Goal: Information Seeking & Learning: Learn about a topic

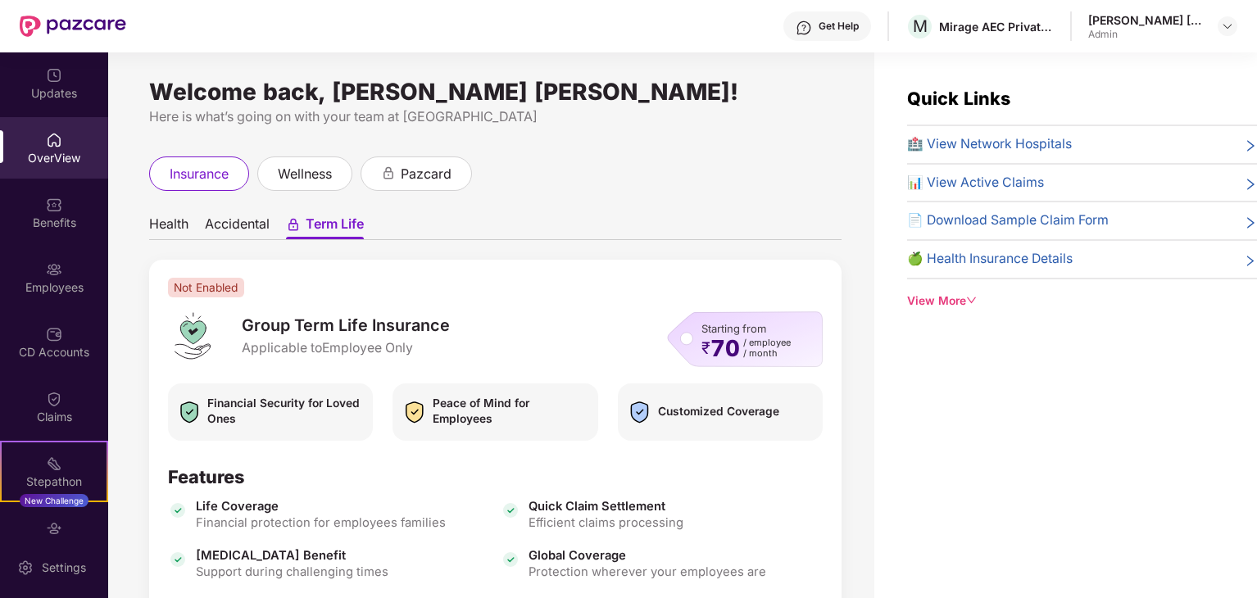
click at [46, 142] on img at bounding box center [54, 140] width 16 height 16
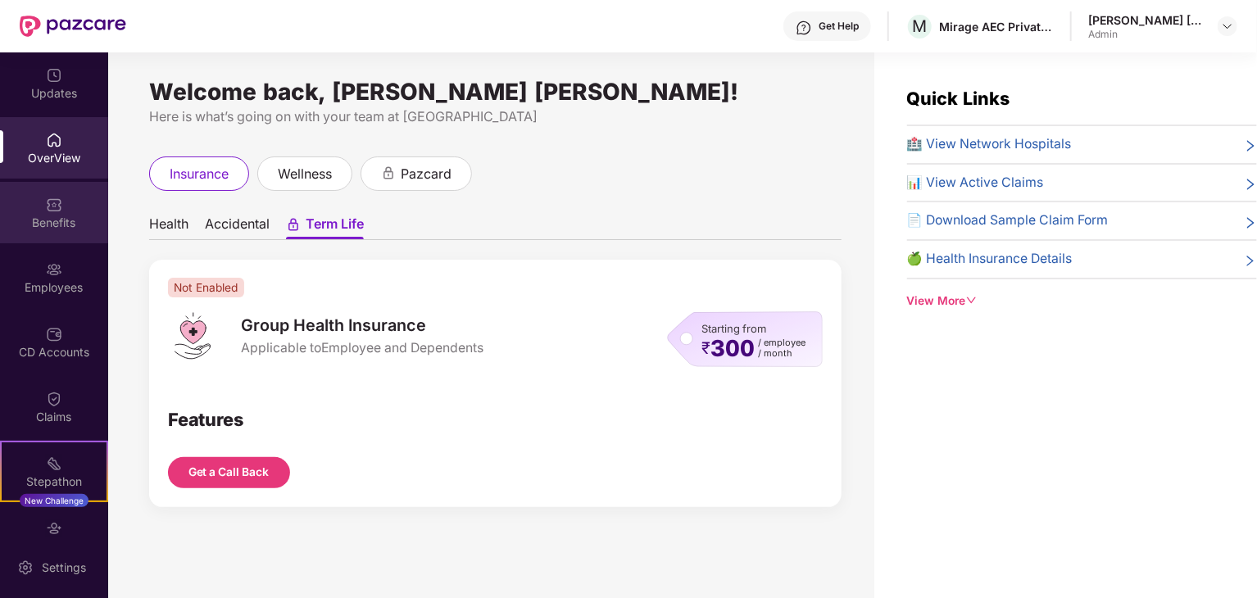
click at [56, 220] on div "Benefits" at bounding box center [54, 223] width 108 height 16
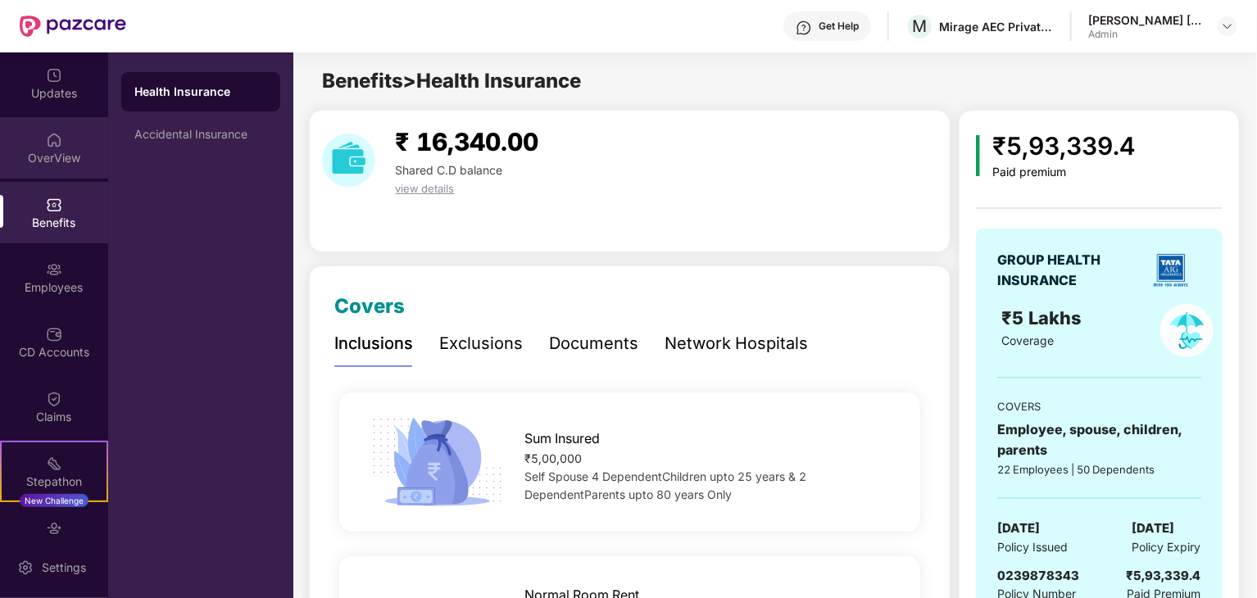
click at [40, 154] on div "OverView" at bounding box center [54, 158] width 108 height 16
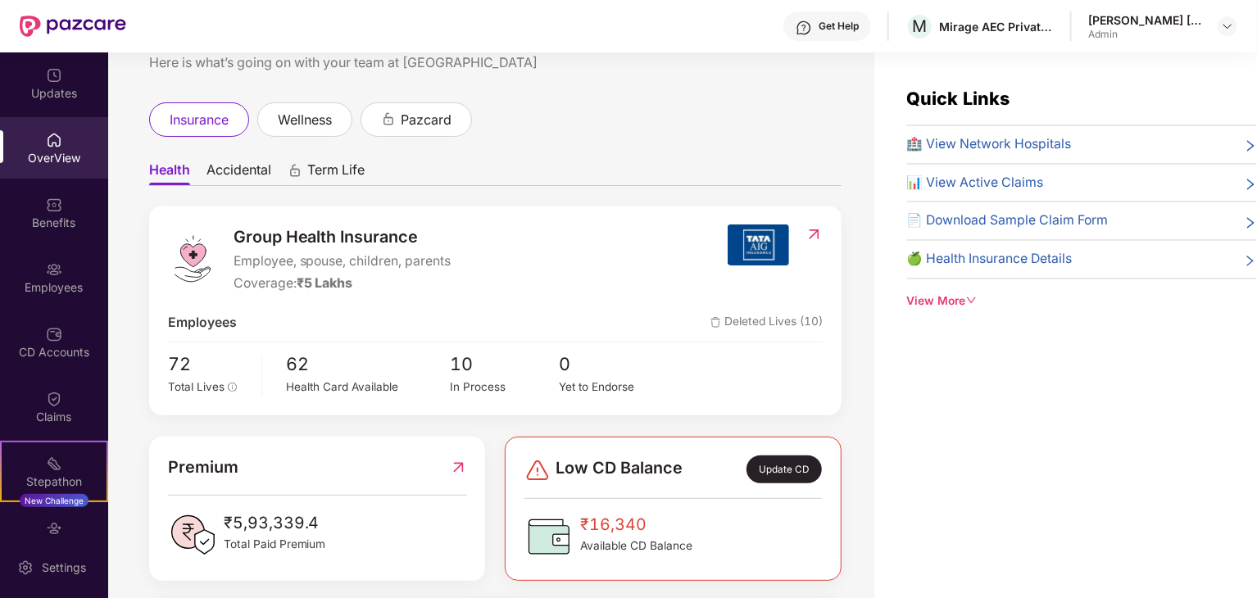
scroll to position [82, 0]
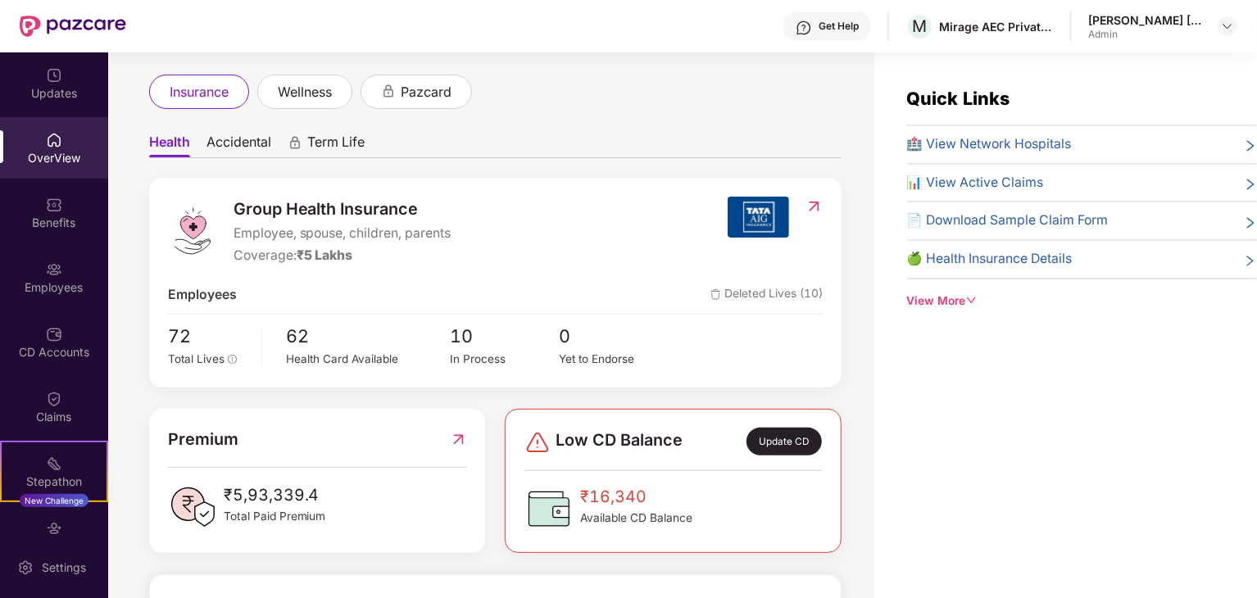
click at [312, 134] on span "Term Life" at bounding box center [335, 146] width 57 height 24
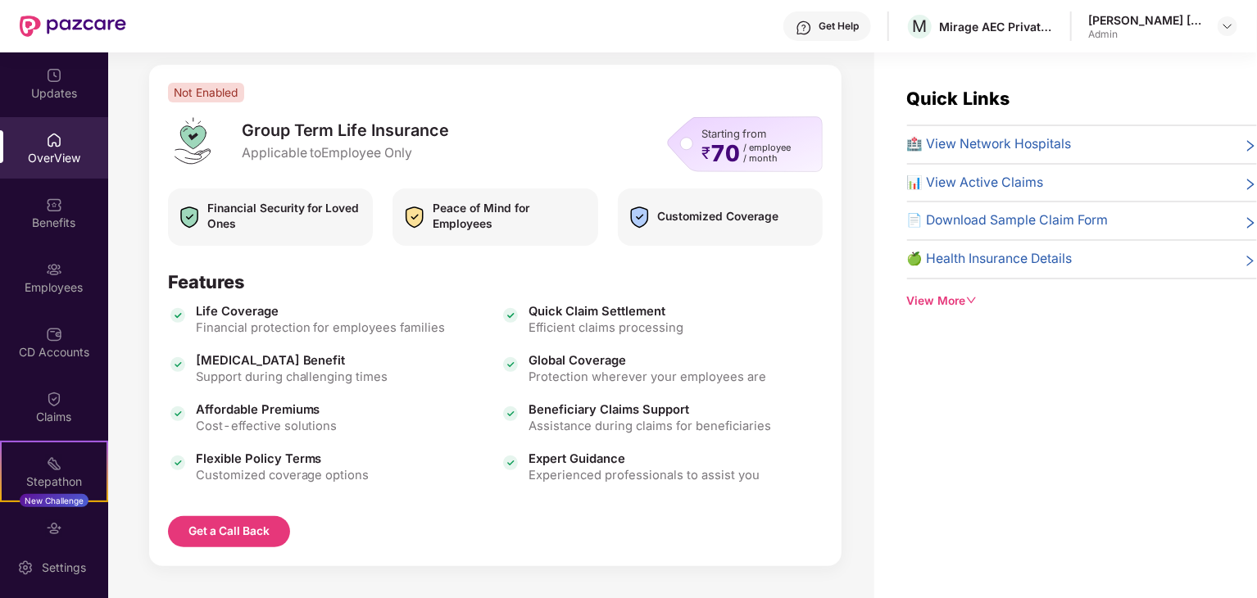
scroll to position [200, 0]
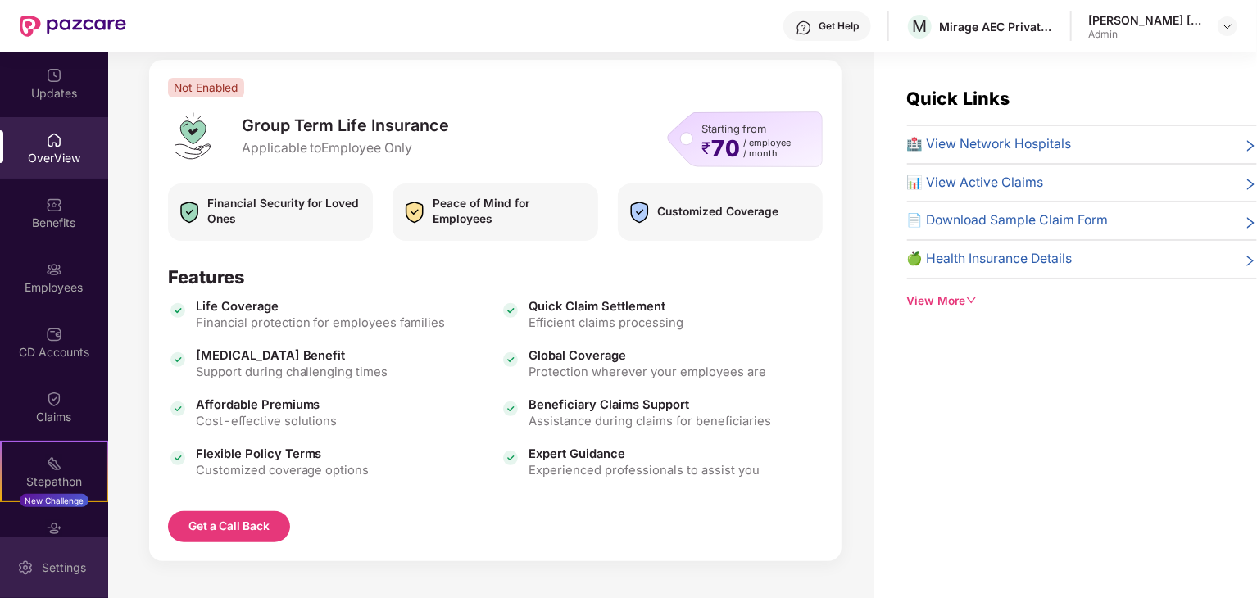
click at [36, 568] on div "Settings" at bounding box center [54, 567] width 108 height 61
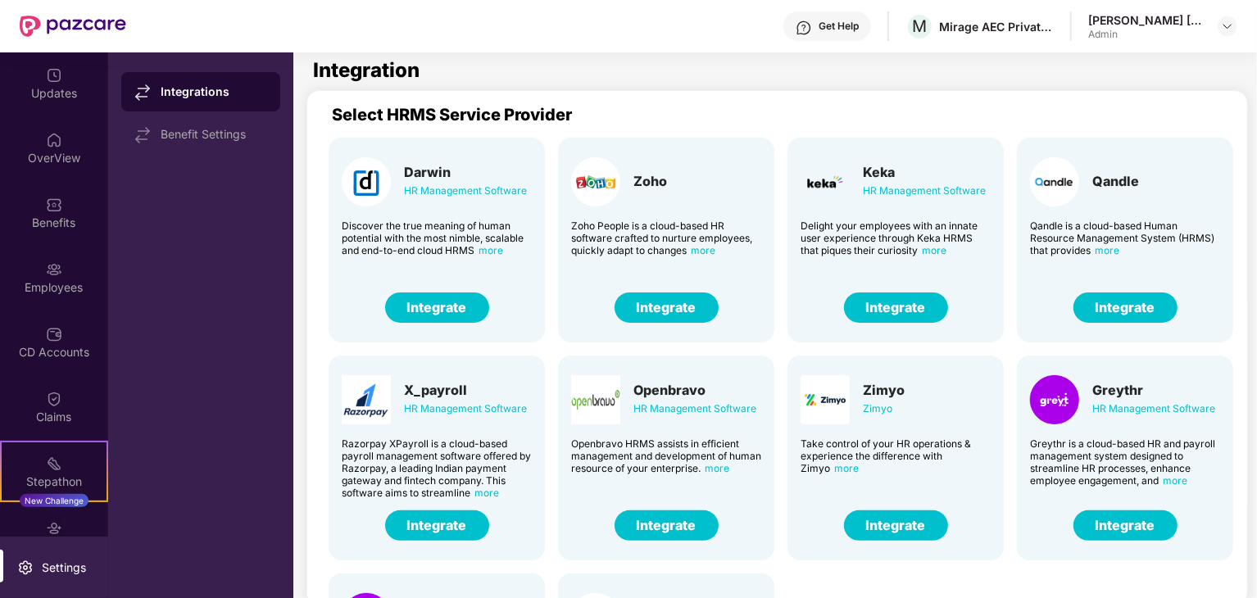
click at [709, 250] on span "more" at bounding box center [703, 250] width 25 height 12
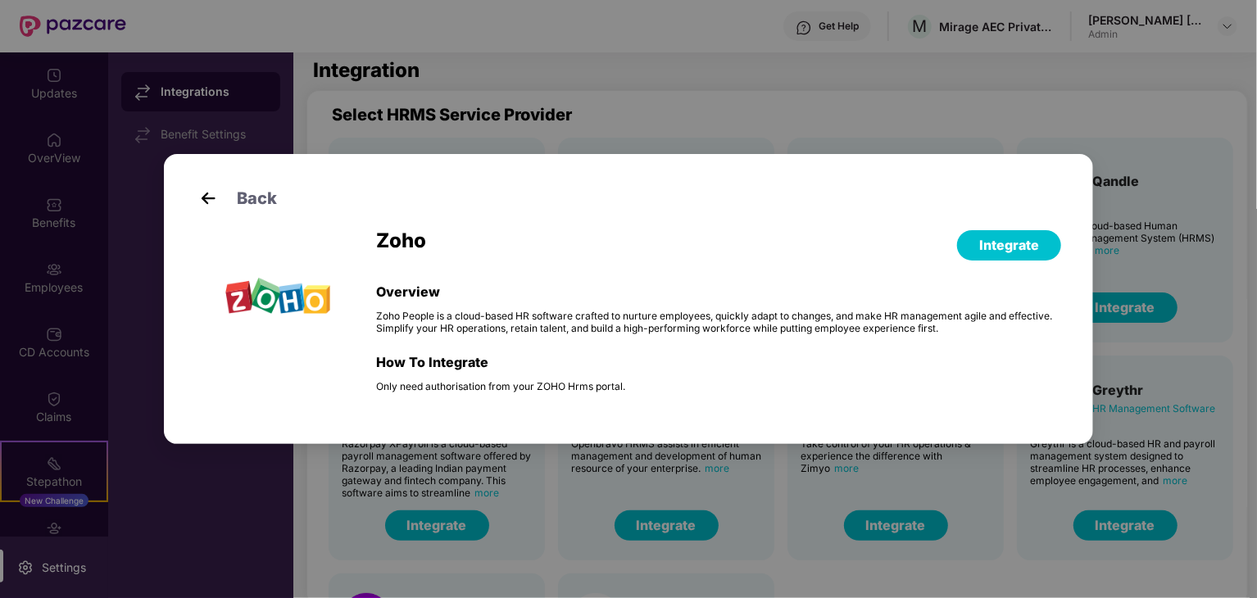
click at [705, 114] on div "Back Zoho Integrate Overview Zoho People is a cloud-based HR software crafted t…" at bounding box center [628, 299] width 1257 height 598
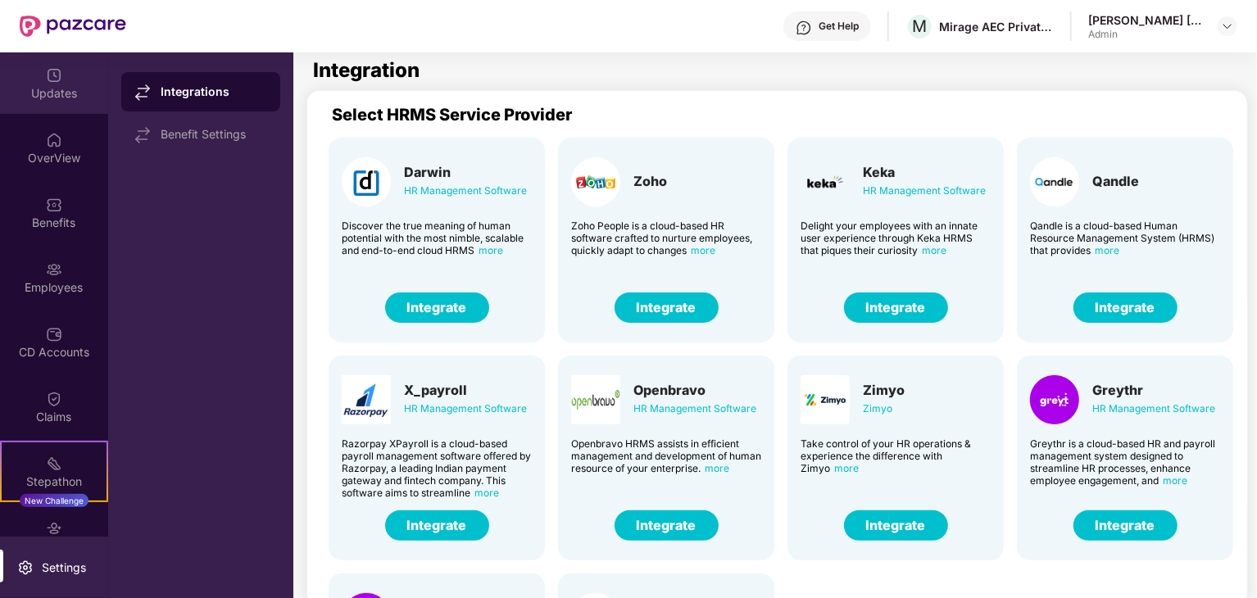
click at [52, 85] on div "Updates" at bounding box center [54, 93] width 108 height 16
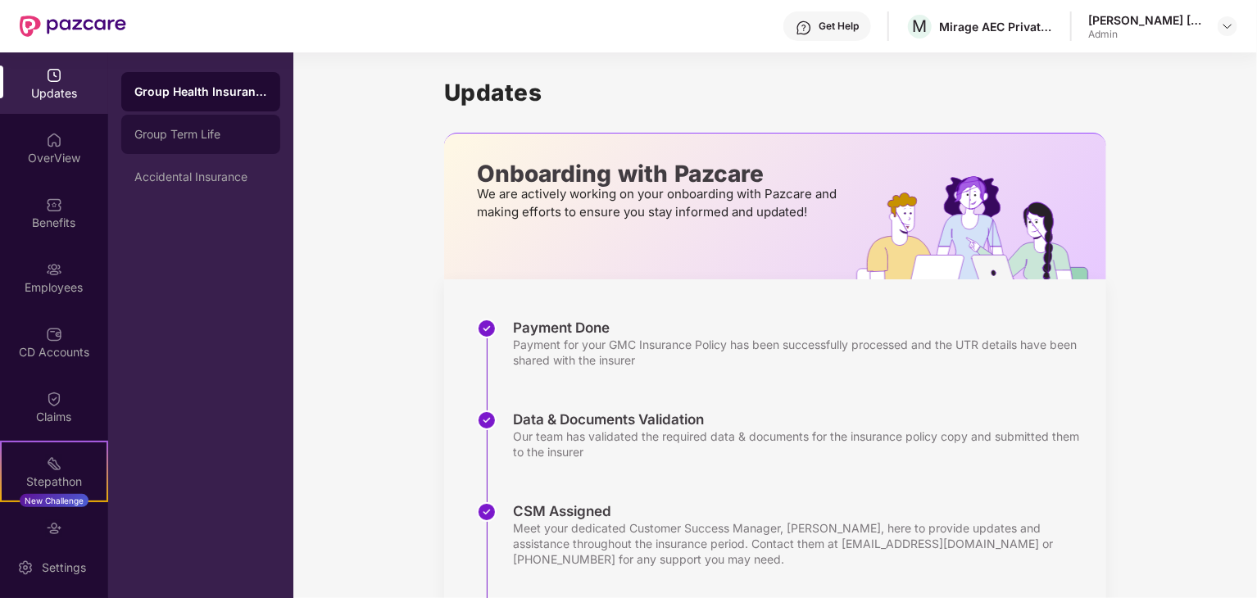
click at [194, 132] on div "Group Term Life" at bounding box center [200, 134] width 133 height 13
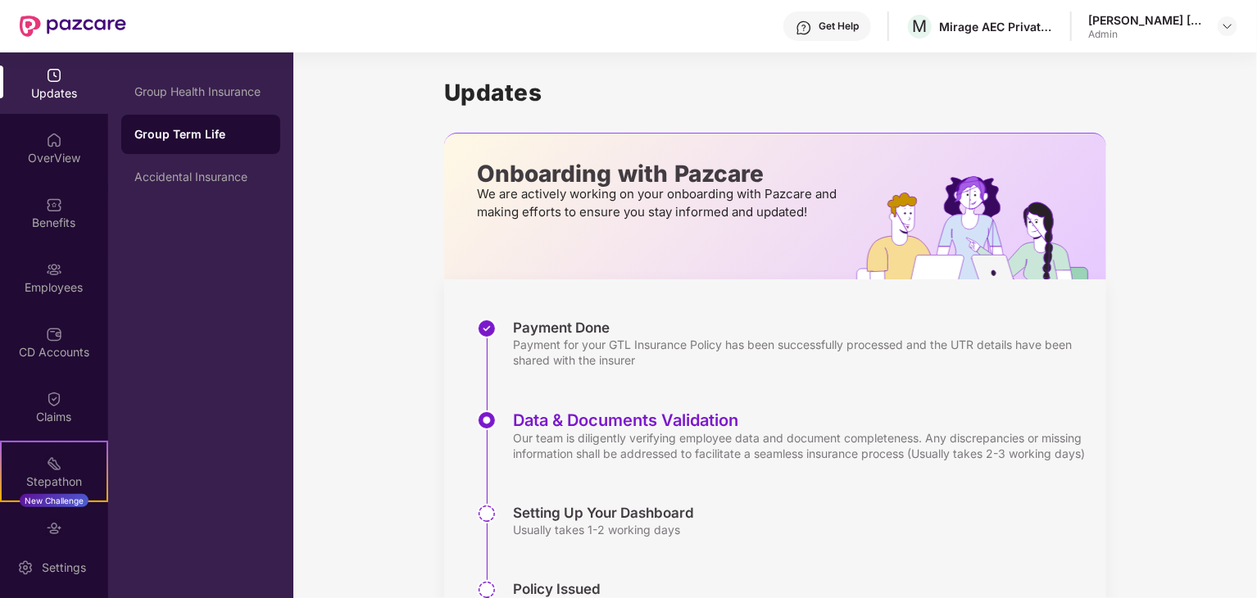
scroll to position [82, 0]
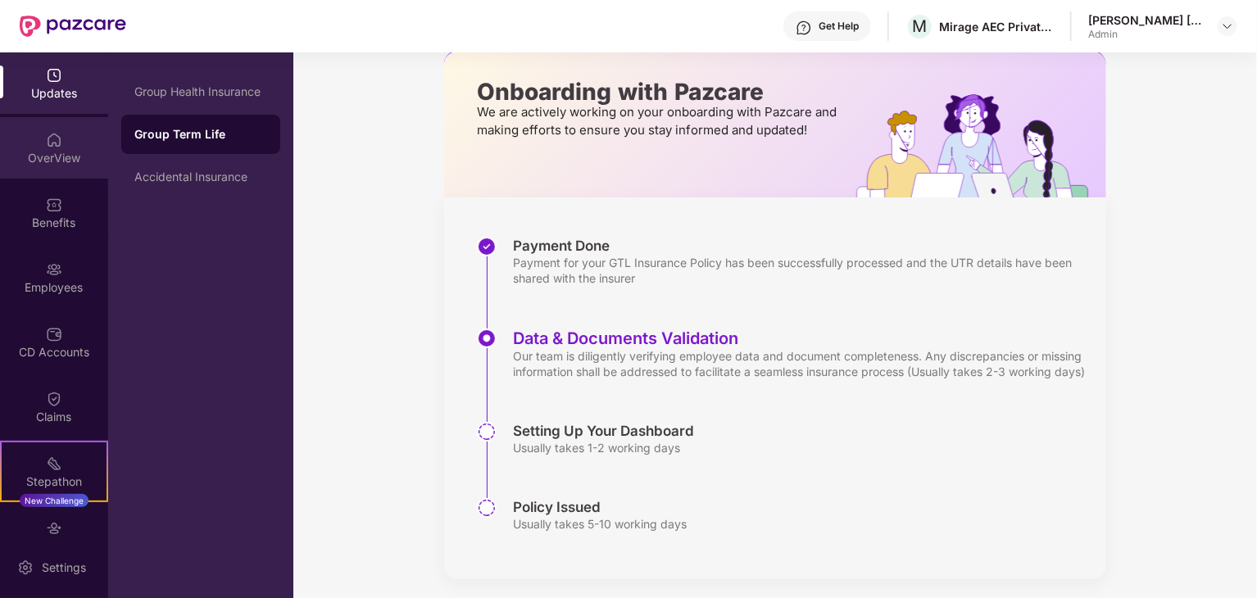
click at [49, 165] on div "OverView" at bounding box center [54, 158] width 108 height 16
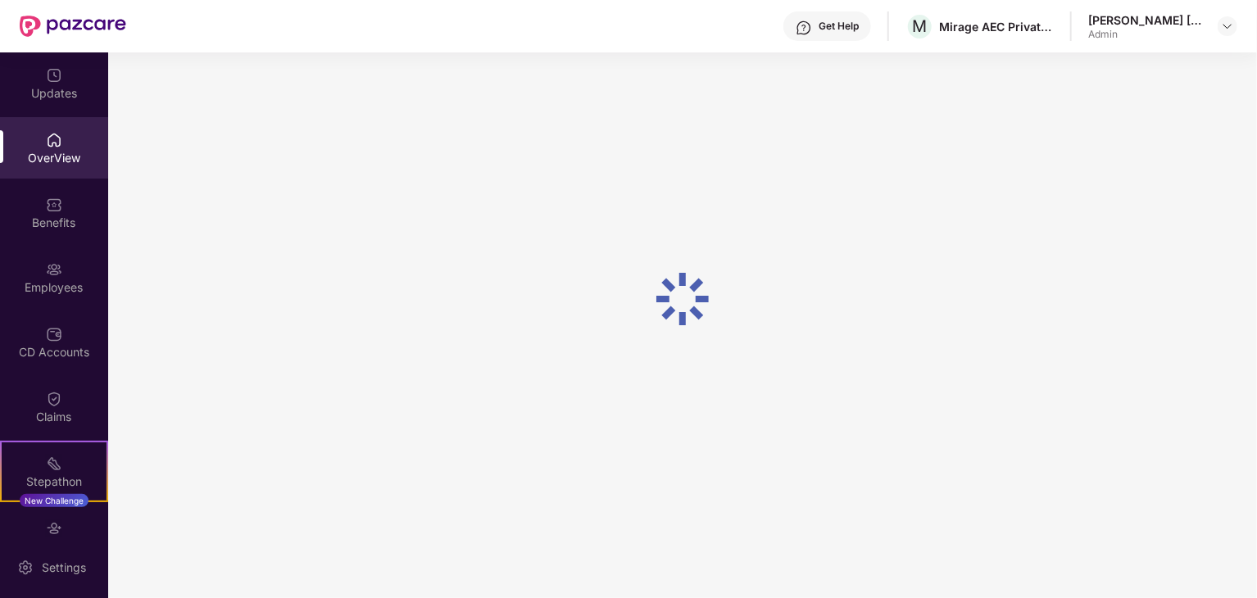
scroll to position [52, 0]
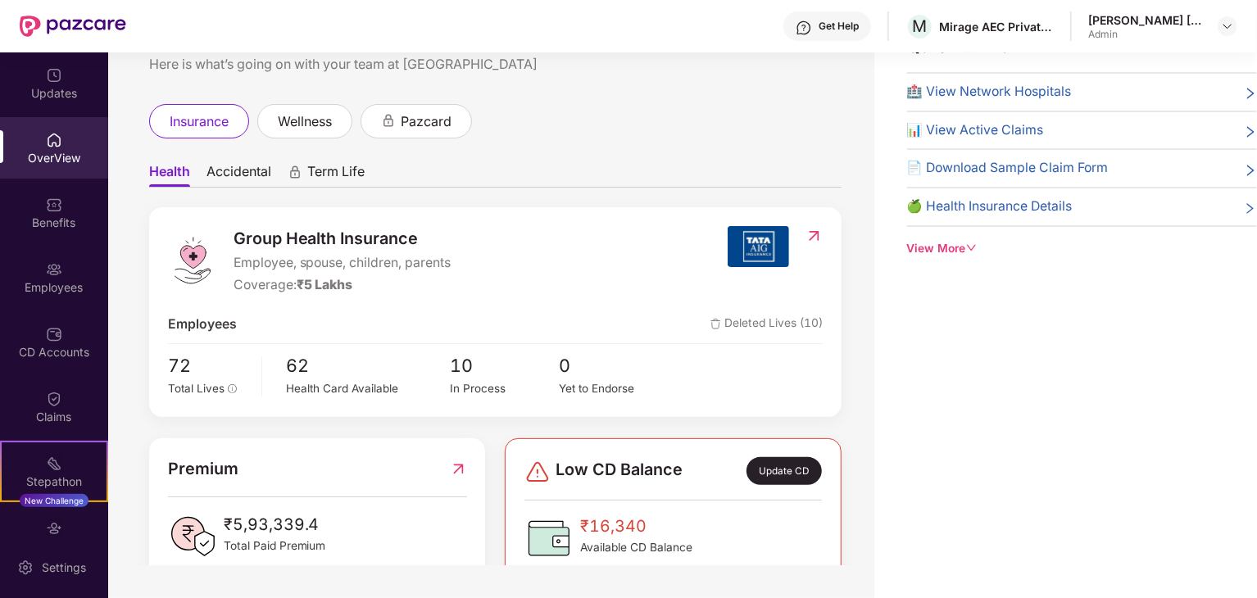
click at [335, 171] on span "Term Life" at bounding box center [335, 175] width 57 height 24
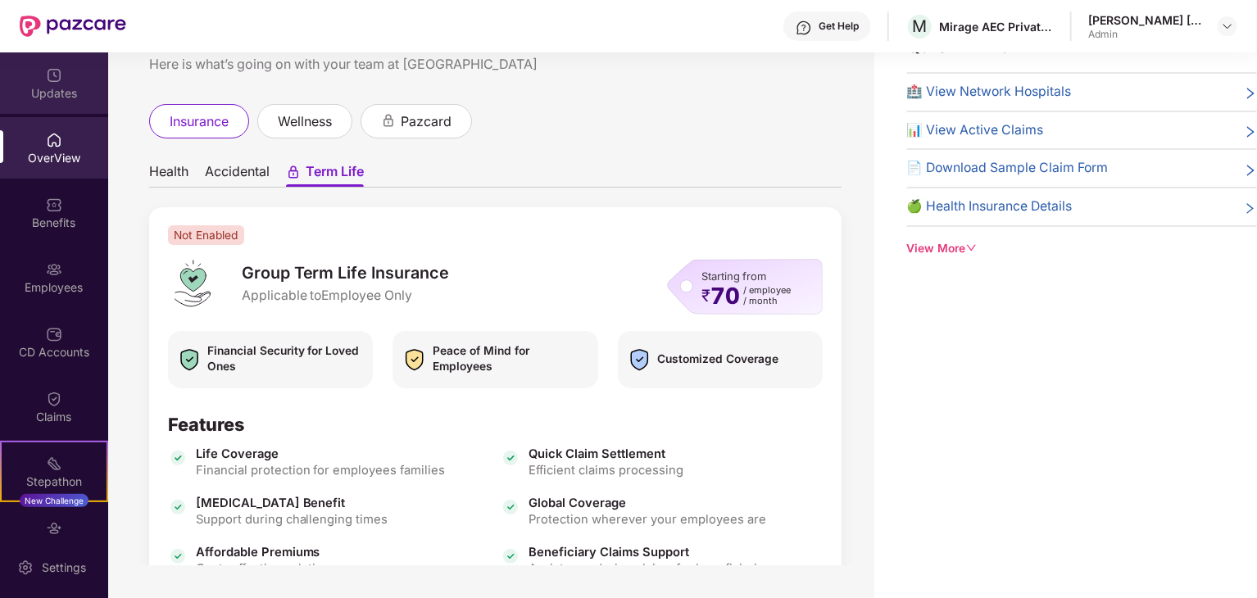
click at [41, 73] on div "Updates" at bounding box center [54, 82] width 108 height 61
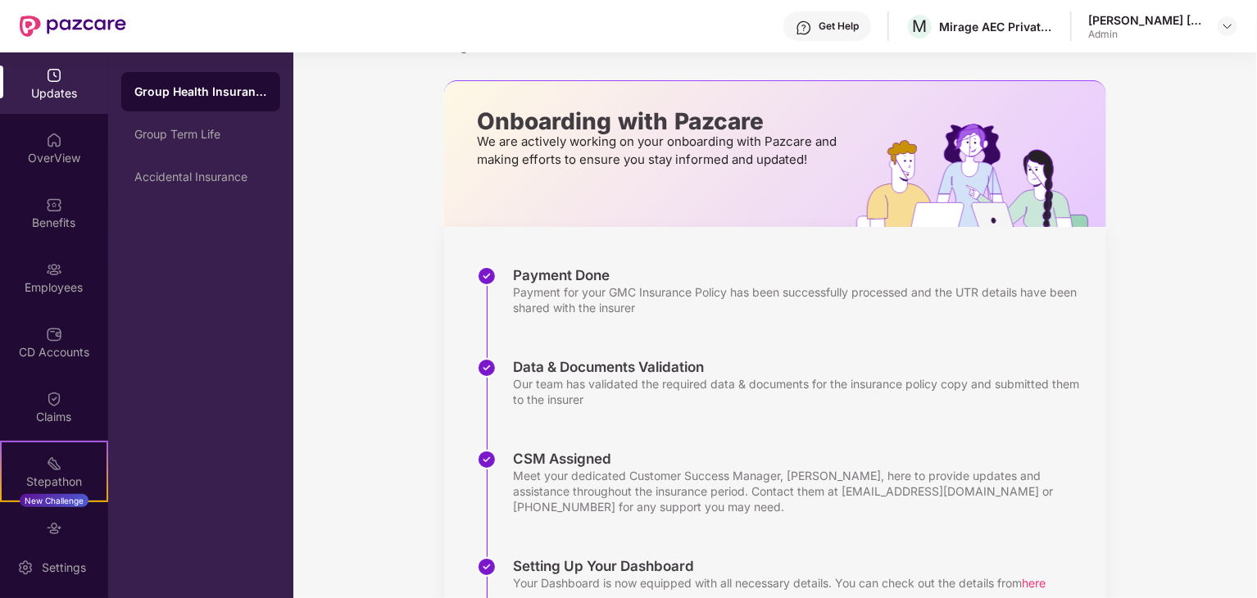
scroll to position [82, 0]
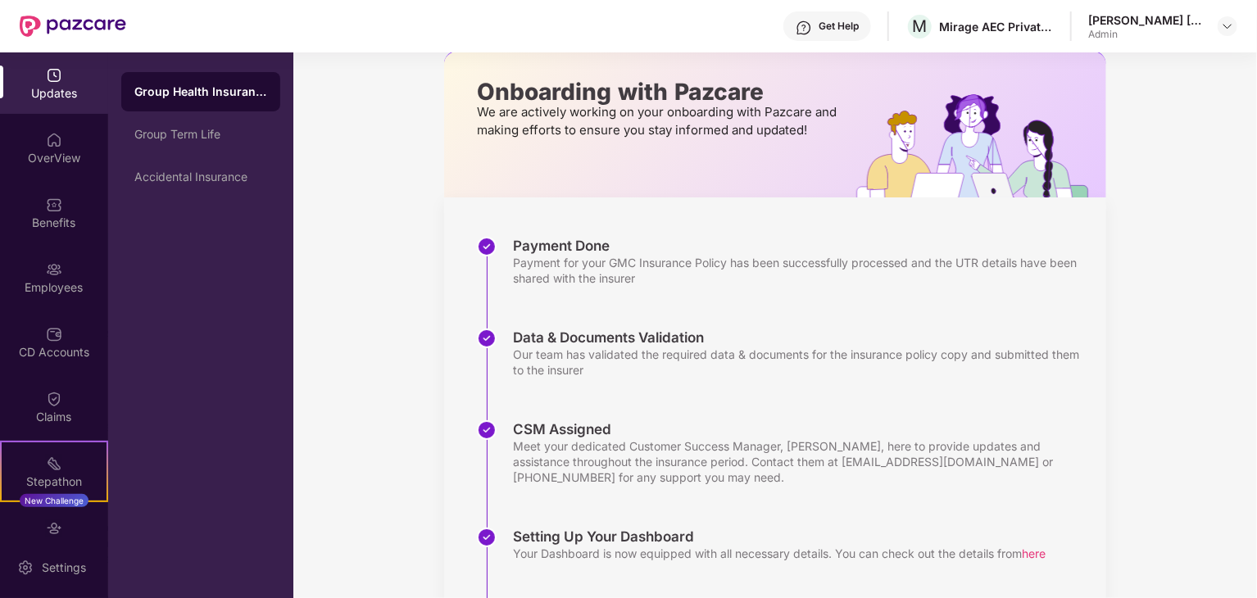
click at [634, 471] on div "Meet your dedicated Customer Success Manager, [PERSON_NAME], here to provide up…" at bounding box center [801, 461] width 577 height 47
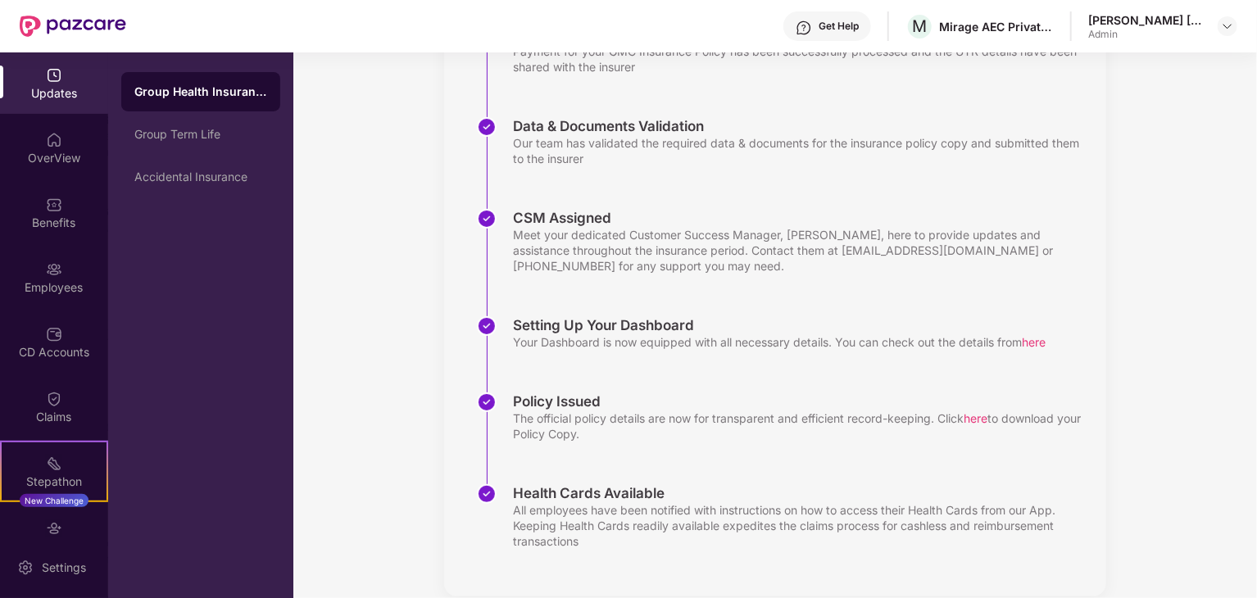
scroll to position [318, 0]
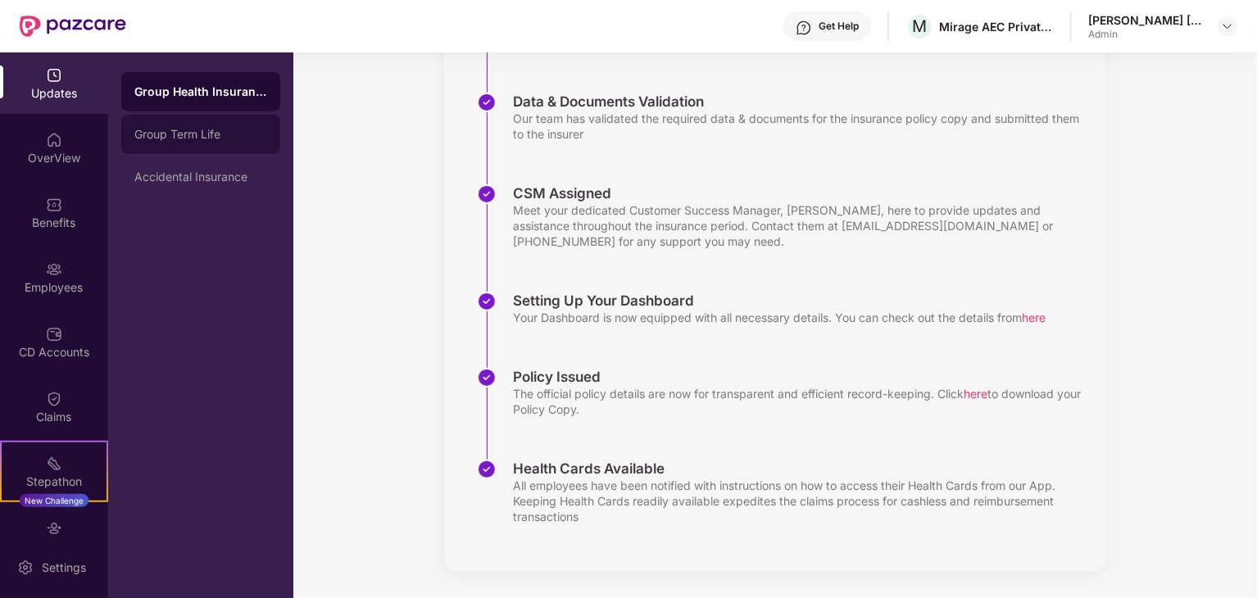
click at [210, 132] on div "Group Term Life" at bounding box center [200, 134] width 133 height 13
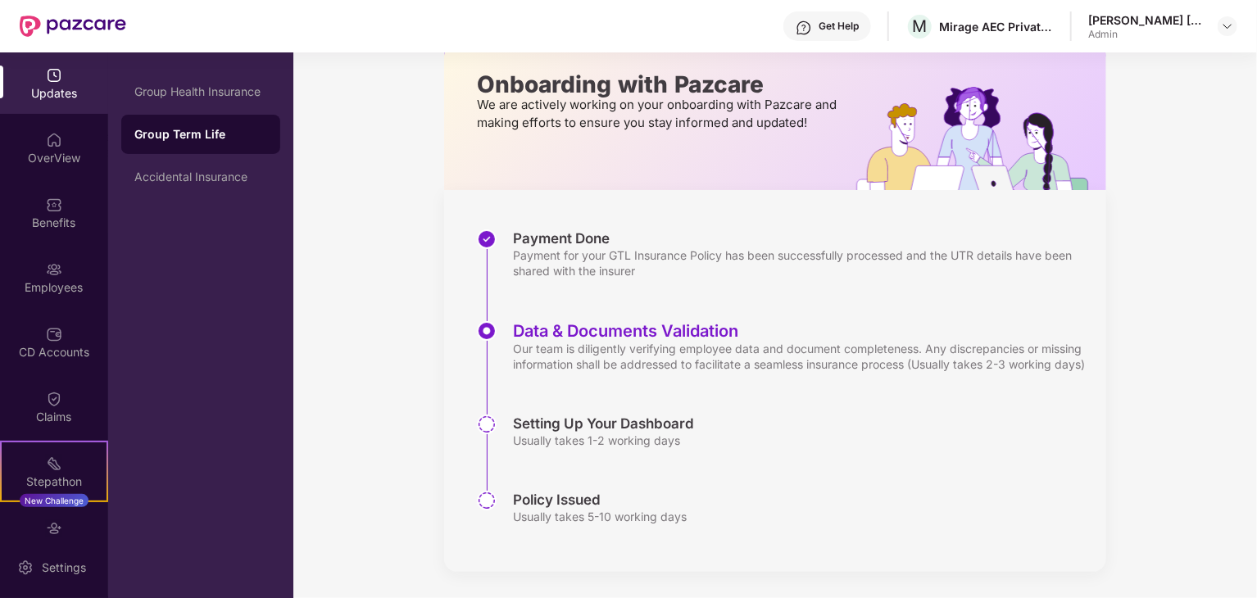
click at [792, 502] on div "Policy Issued Usually takes 5-10 working days" at bounding box center [791, 512] width 629 height 42
click at [222, 177] on div "Accidental Insurance" at bounding box center [200, 176] width 133 height 13
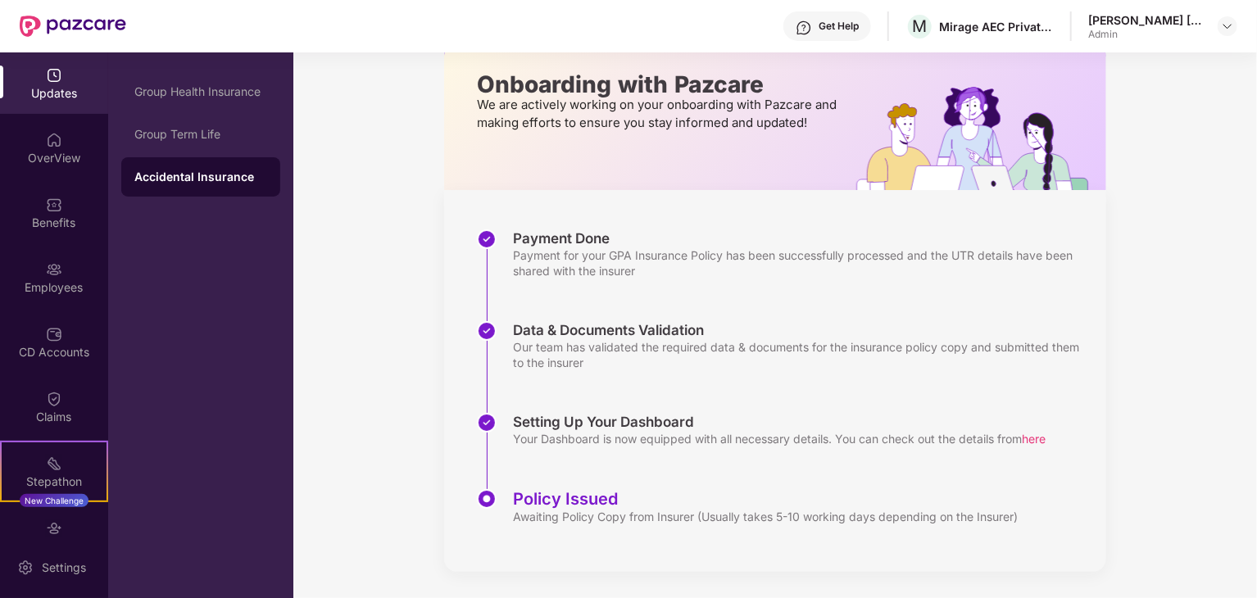
scroll to position [89, 0]
click at [177, 92] on div "Group Health Insurance" at bounding box center [200, 91] width 133 height 13
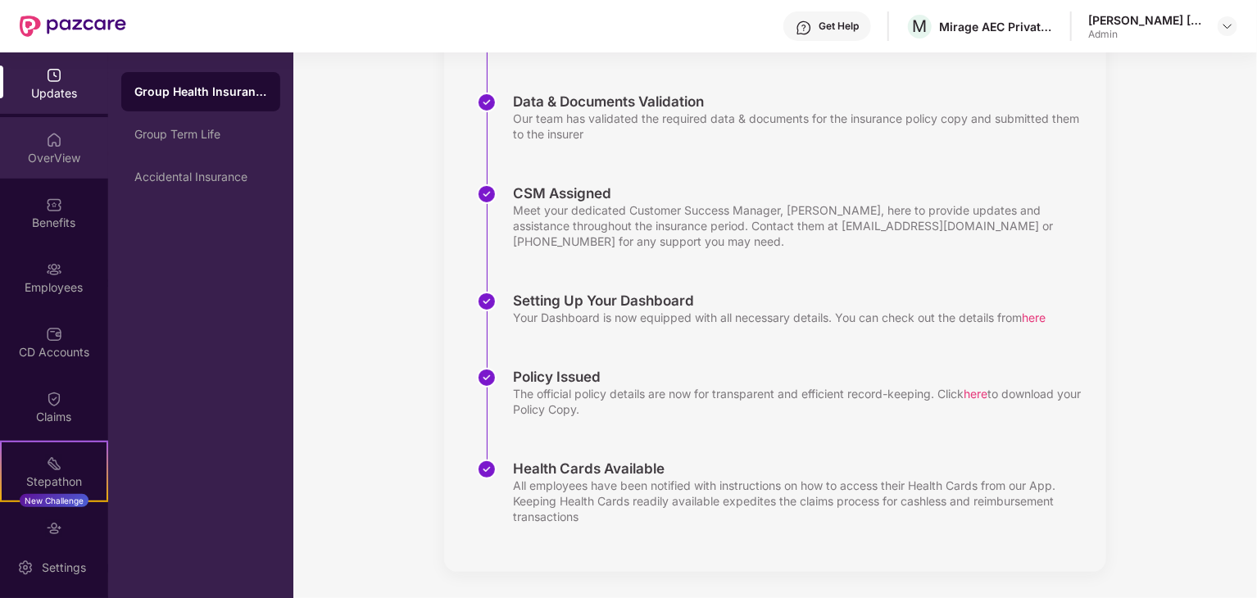
click at [39, 157] on div "OverView" at bounding box center [54, 158] width 108 height 16
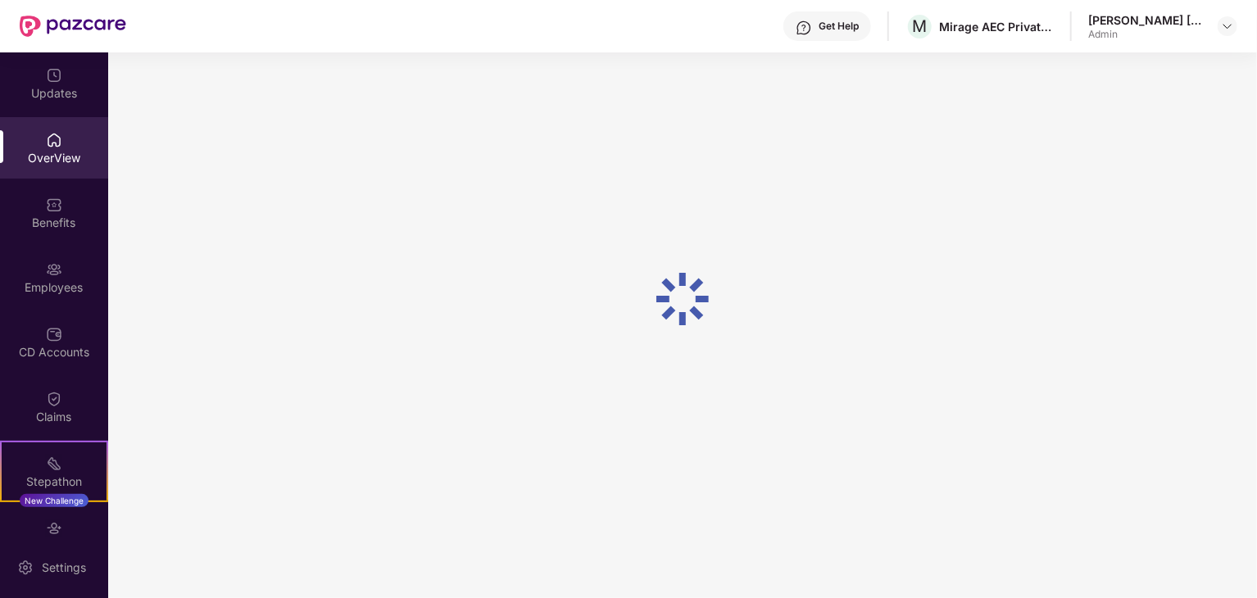
scroll to position [52, 0]
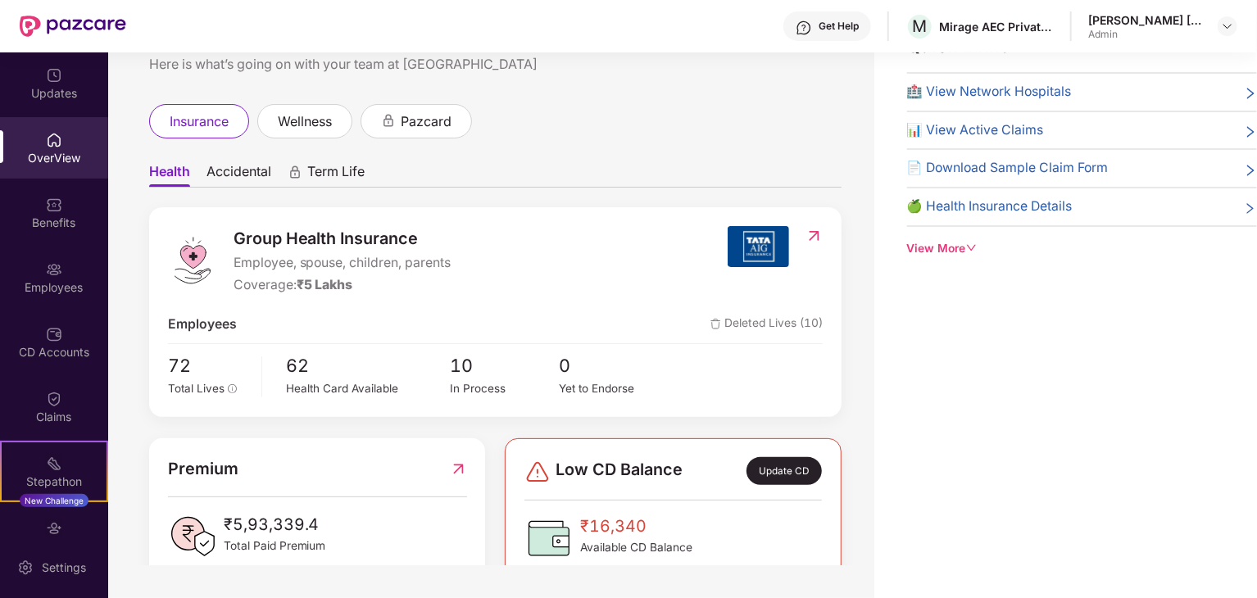
click at [39, 142] on div "OverView" at bounding box center [54, 147] width 108 height 61
click at [58, 216] on div "Benefits" at bounding box center [54, 223] width 108 height 16
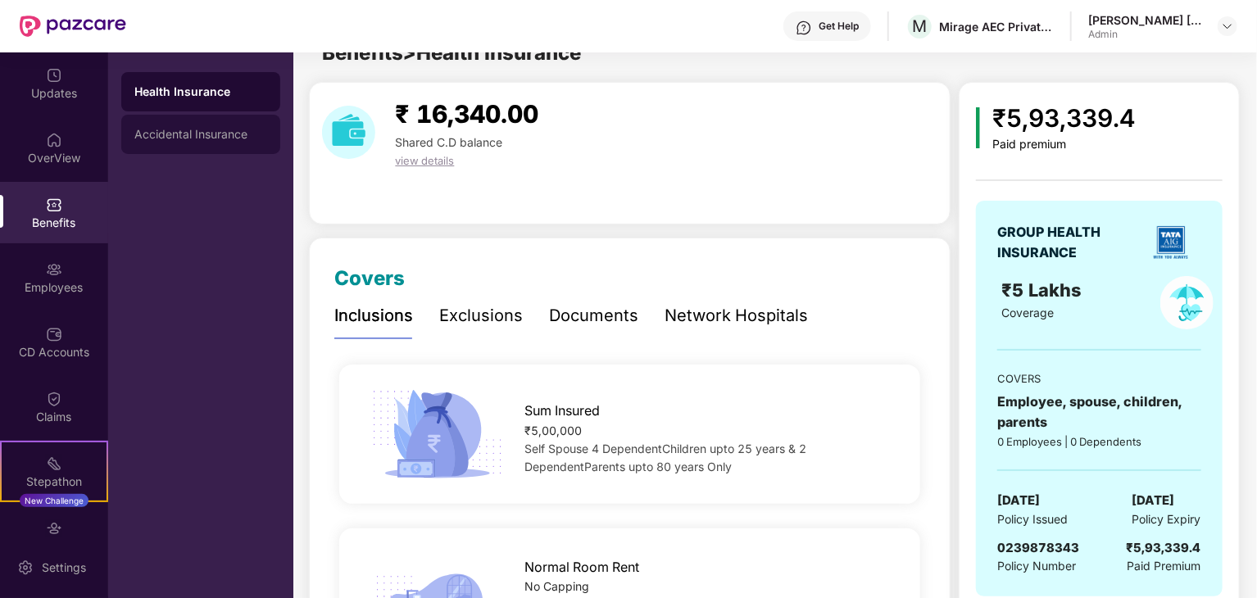
scroll to position [318, 0]
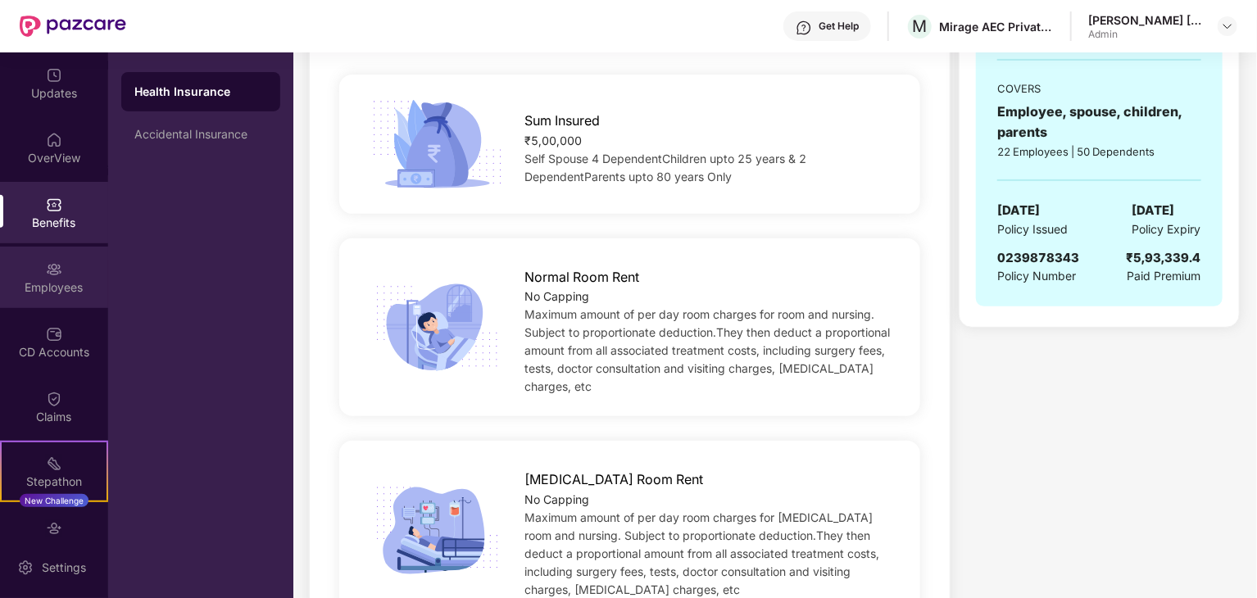
click at [51, 296] on div "Employees" at bounding box center [54, 277] width 108 height 61
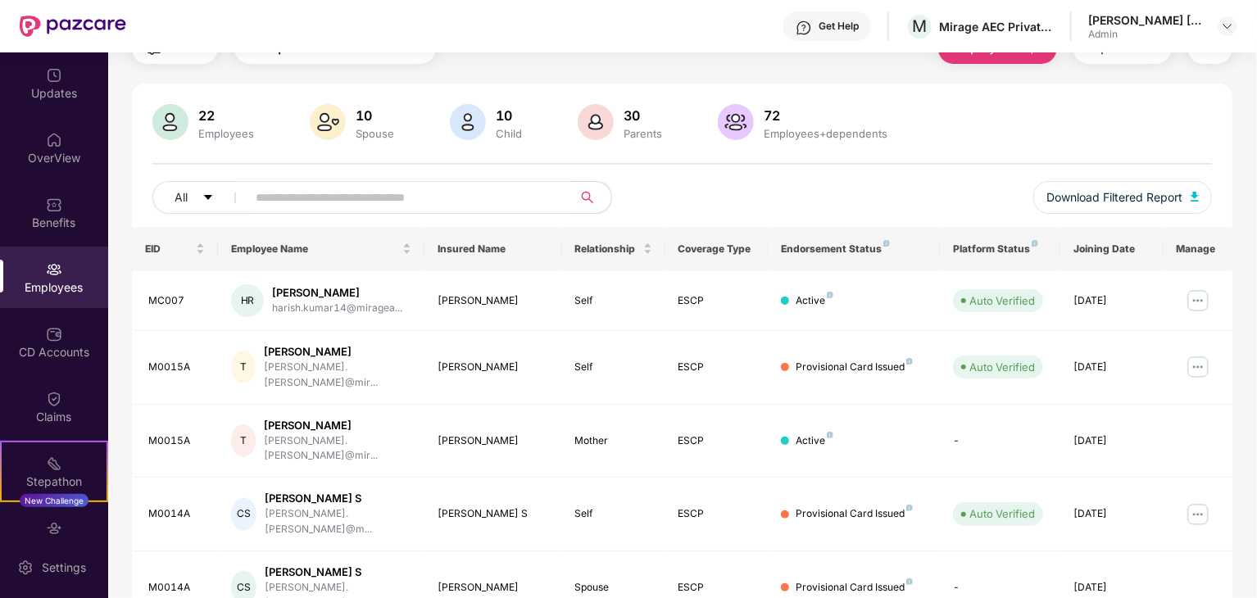
scroll to position [0, 0]
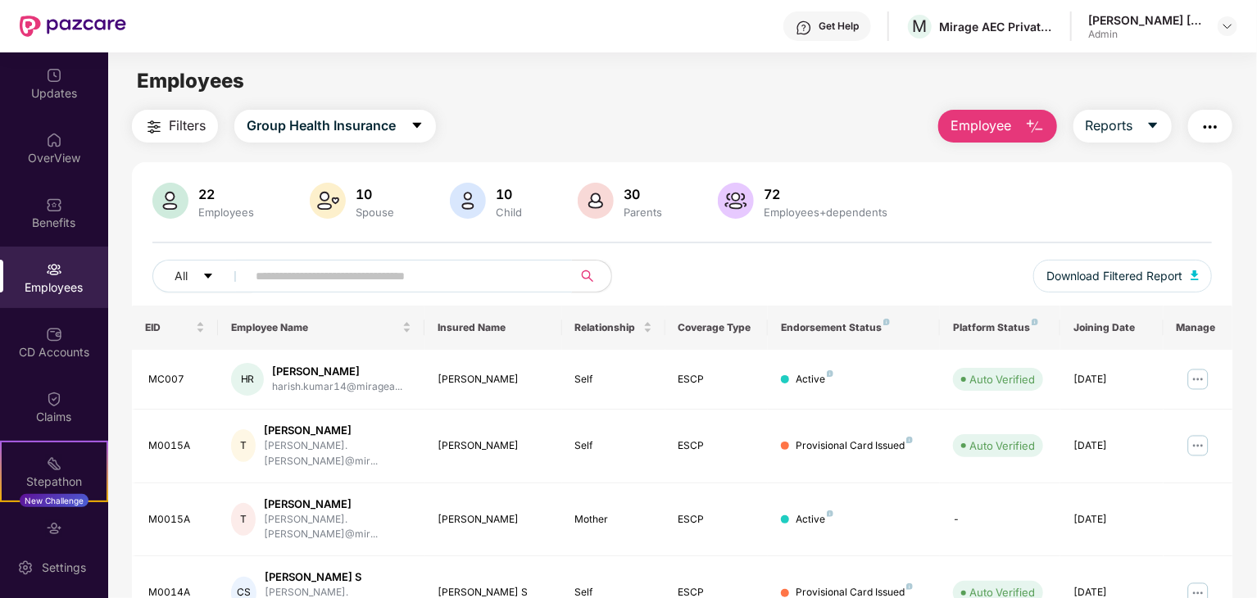
click at [266, 280] on input "text" at bounding box center [403, 276] width 294 height 25
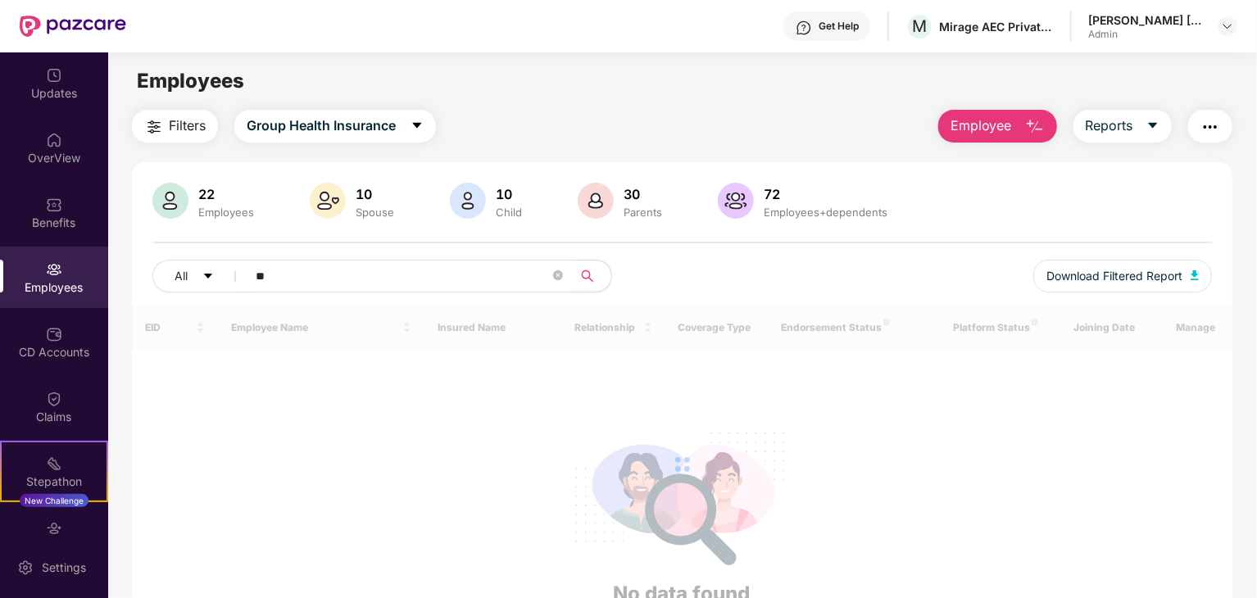
type input "*"
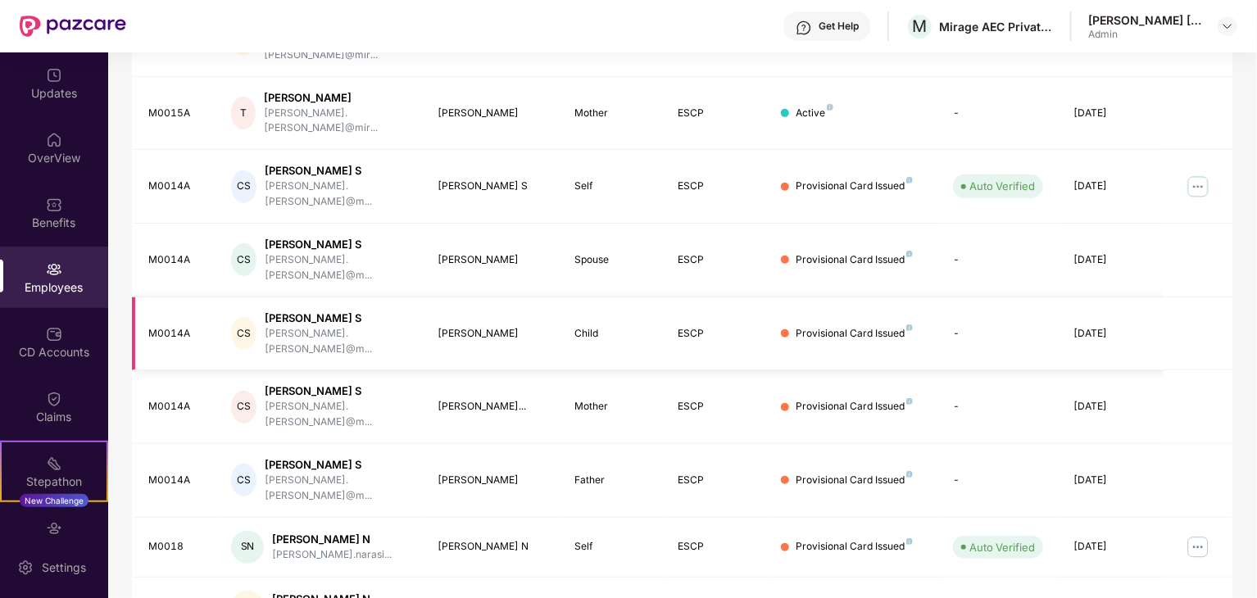
scroll to position [407, 0]
